Goal: Information Seeking & Learning: Learn about a topic

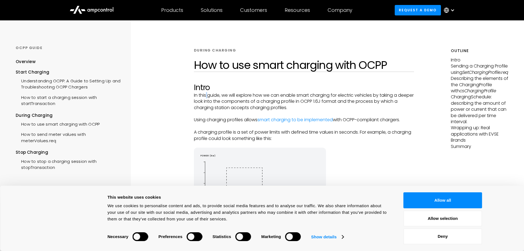
click at [208, 95] on p "In this guide, we will explore how we can enable smart charging for electric ve…" at bounding box center [304, 101] width 220 height 18
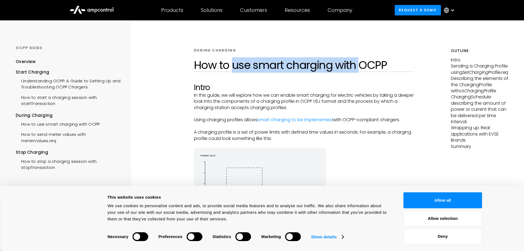
drag, startPoint x: 307, startPoint y: 70, endPoint x: 359, endPoint y: 71, distance: 52.0
click at [359, 71] on h1 "How to use smart charging with OCPP" at bounding box center [304, 64] width 220 height 13
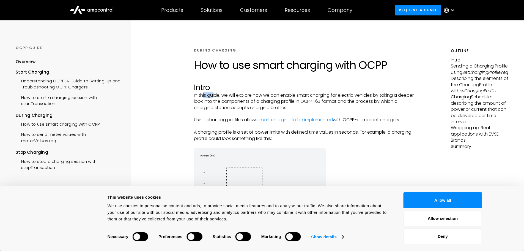
drag, startPoint x: 204, startPoint y: 93, endPoint x: 214, endPoint y: 93, distance: 9.9
click at [213, 93] on p "In this guide, we will explore how we can enable smart charging for electric ve…" at bounding box center [304, 101] width 220 height 18
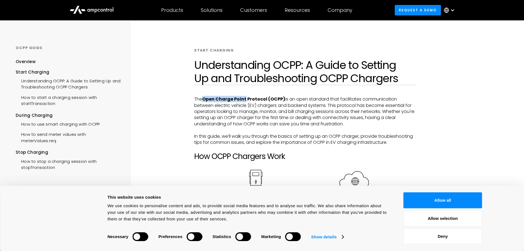
drag, startPoint x: 209, startPoint y: 100, endPoint x: 246, endPoint y: 96, distance: 37.8
click at [246, 96] on strong "Open Charge Point Protocol (OCPP)" at bounding box center [243, 99] width 83 height 6
click at [249, 97] on strong "Open Charge Point Protocol (OCPP)" at bounding box center [243, 99] width 83 height 6
drag, startPoint x: 286, startPoint y: 98, endPoint x: 242, endPoint y: 104, distance: 44.4
click at [240, 104] on p "The Open Charge Point Protocol (OCPP) is an open standard that facilitates comm…" at bounding box center [305, 111] width 222 height 31
